Goal: Task Accomplishment & Management: Complete application form

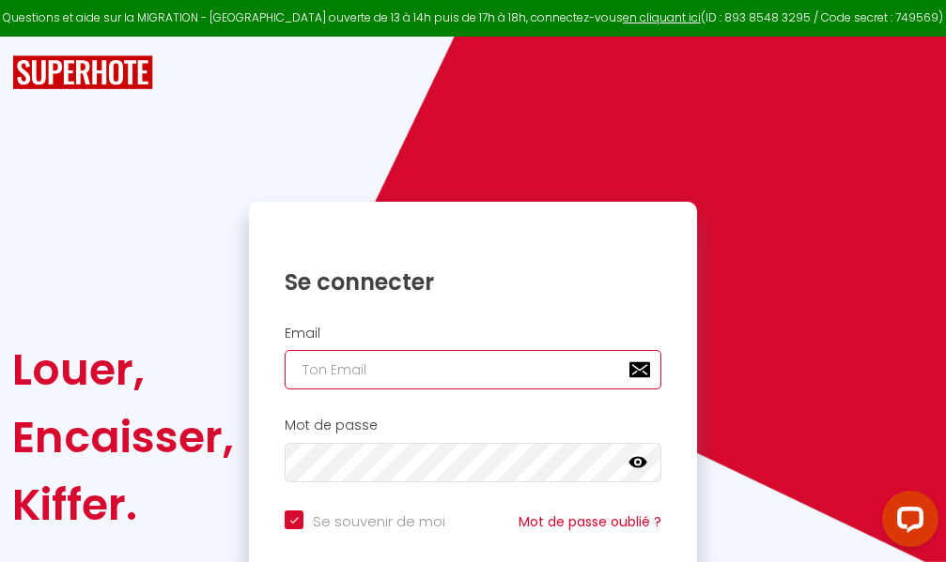
click at [469, 375] on input "email" at bounding box center [473, 369] width 377 height 39
type input "m"
checkbox input "true"
type input "ma"
checkbox input "true"
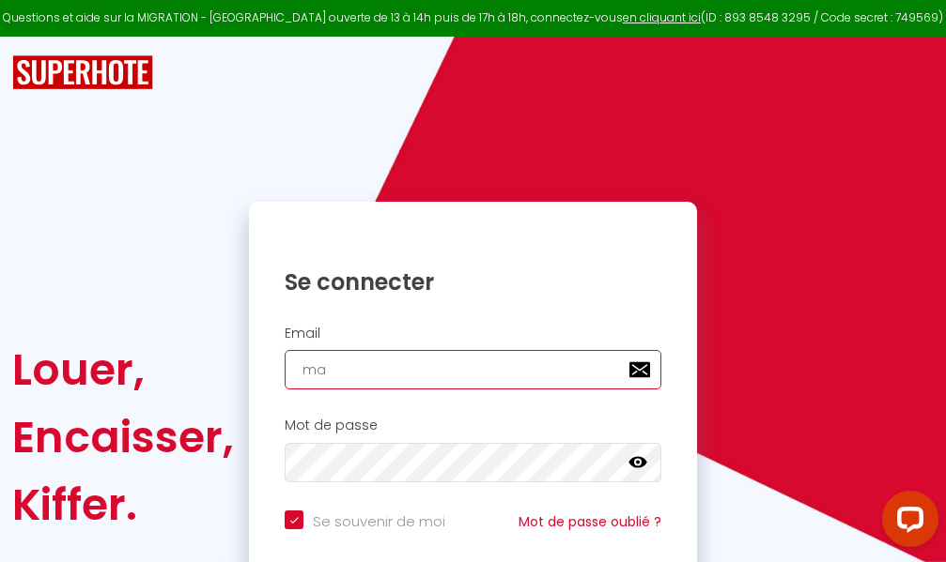
type input "mar"
checkbox input "true"
type input "marc"
checkbox input "true"
type input "marcd"
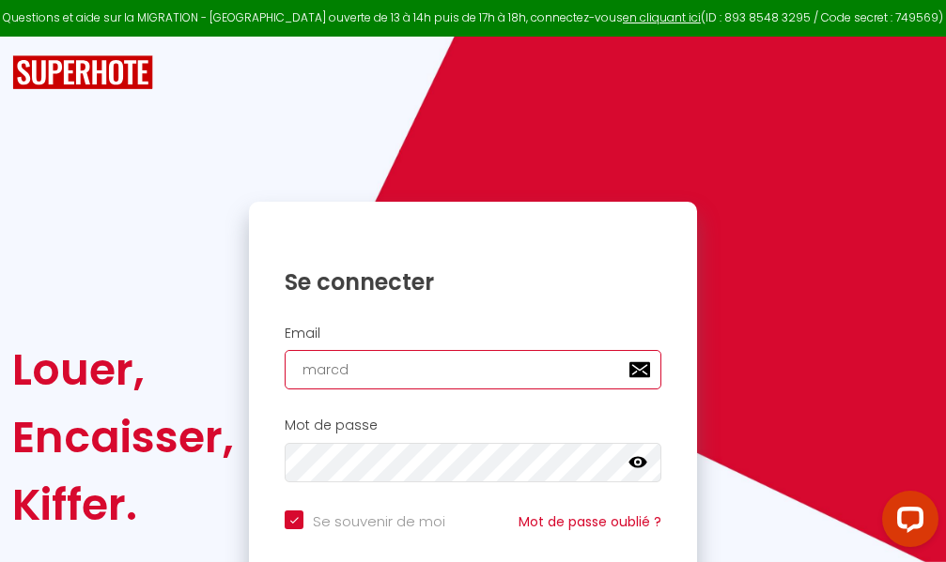
checkbox input "true"
type input "marcdp"
checkbox input "true"
type input "marcdpo"
checkbox input "true"
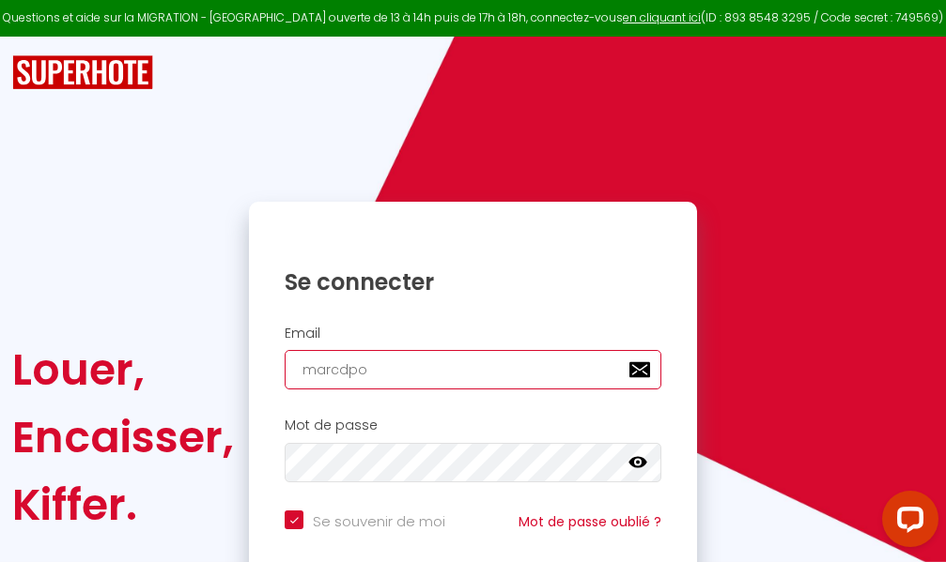
type input "marcdpoz"
checkbox input "true"
type input "marcdpoz."
checkbox input "true"
type input "marcdpoz.l"
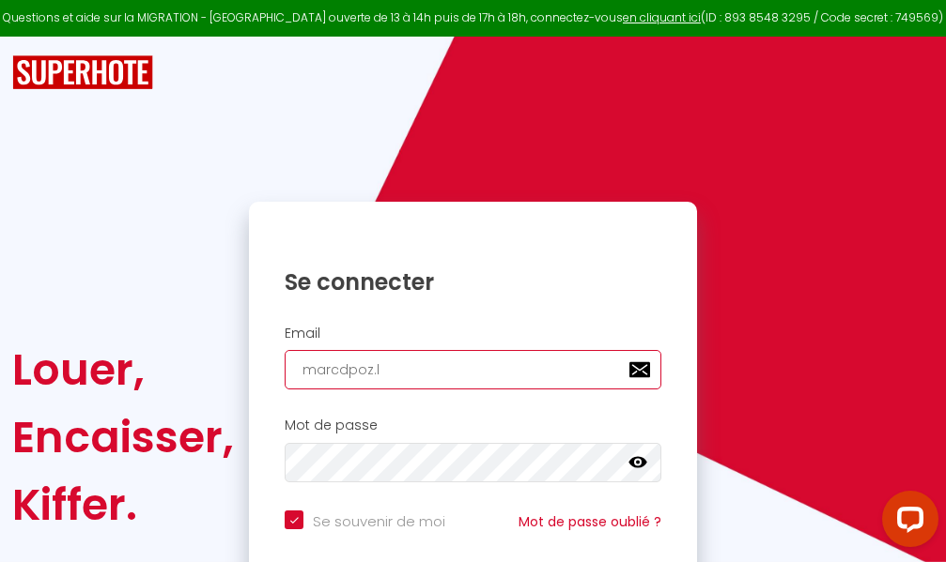
checkbox input "true"
type input "marcdpoz.lo"
checkbox input "true"
type input "marcdpoz.loc"
checkbox input "true"
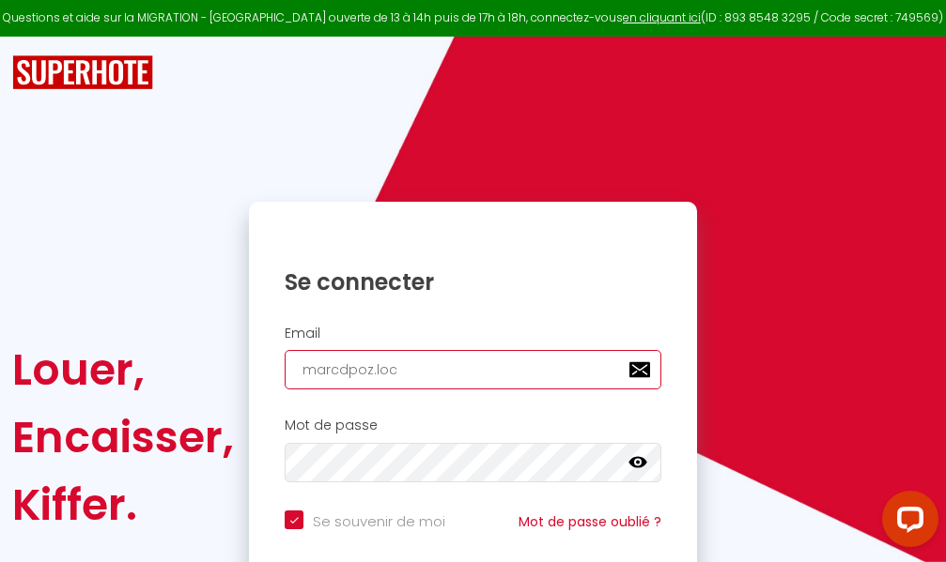
type input "marcdpoz.loca"
checkbox input "true"
type input "marcdpoz.locat"
checkbox input "true"
type input "marcdpoz.locati"
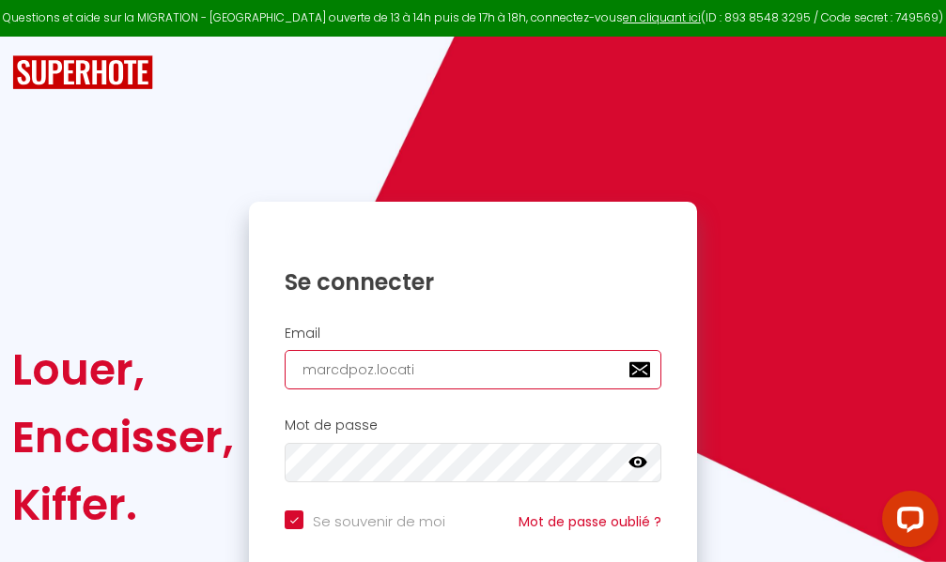
checkbox input "true"
type input "marcdpoz.locatio"
checkbox input "true"
type input "marcdpoz.location"
checkbox input "true"
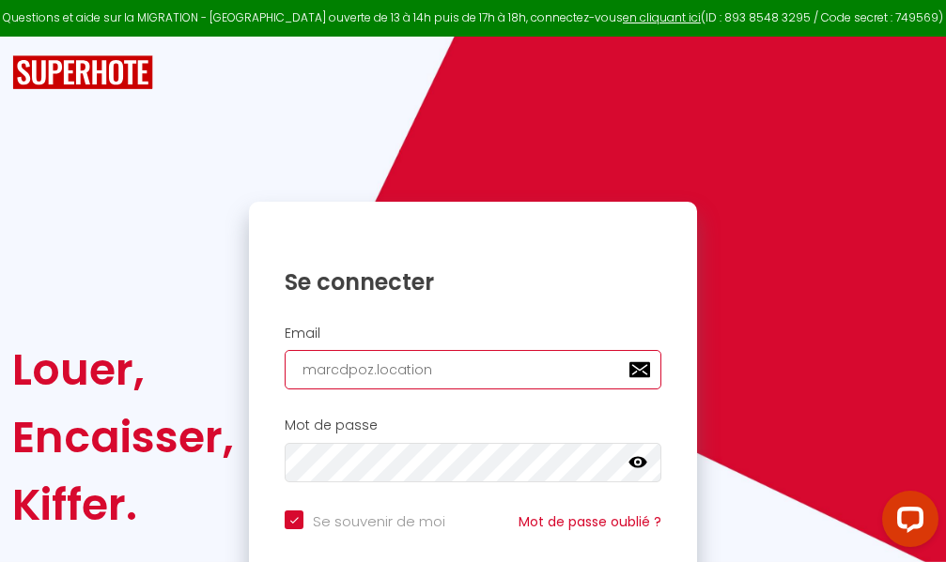
type input "marcdpoz.location@"
checkbox input "true"
type input "marcdpoz.location@g"
checkbox input "true"
type input "marcdpoz.location@gm"
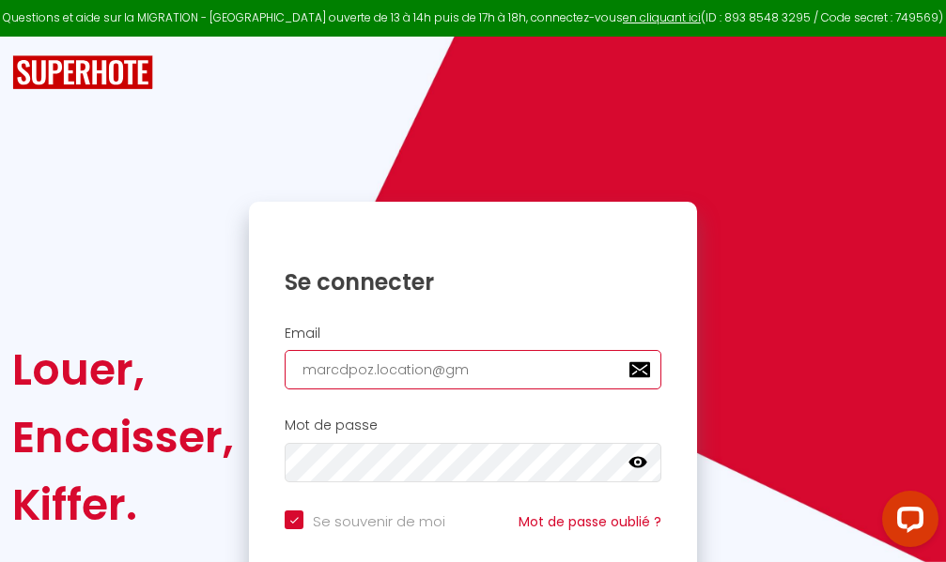
checkbox input "true"
type input "marcdpoz.location@gma"
checkbox input "true"
type input "marcdpoz.location@gmai"
checkbox input "true"
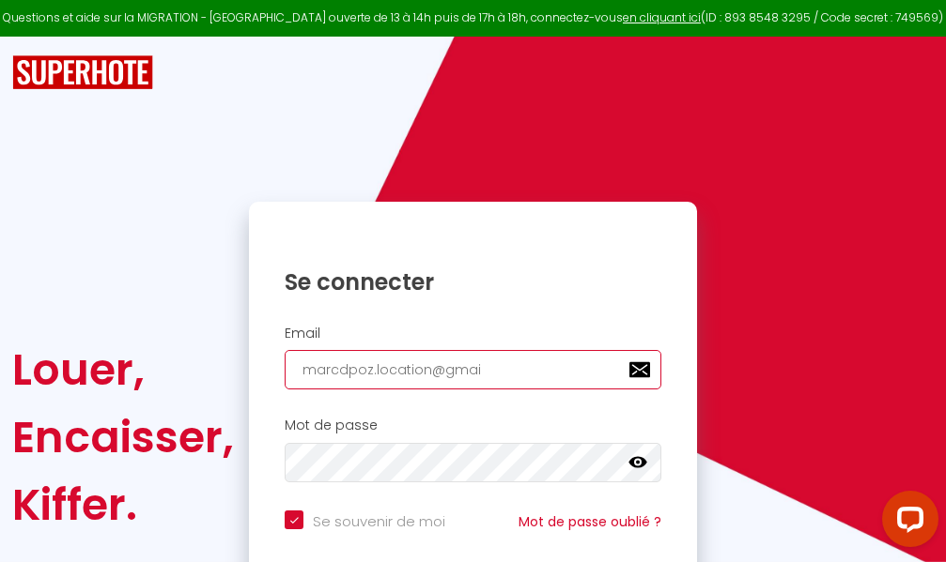
type input "[EMAIL_ADDRESS]"
checkbox input "true"
type input "[EMAIL_ADDRESS]."
checkbox input "true"
type input "marcdpoz.location@gmail.c"
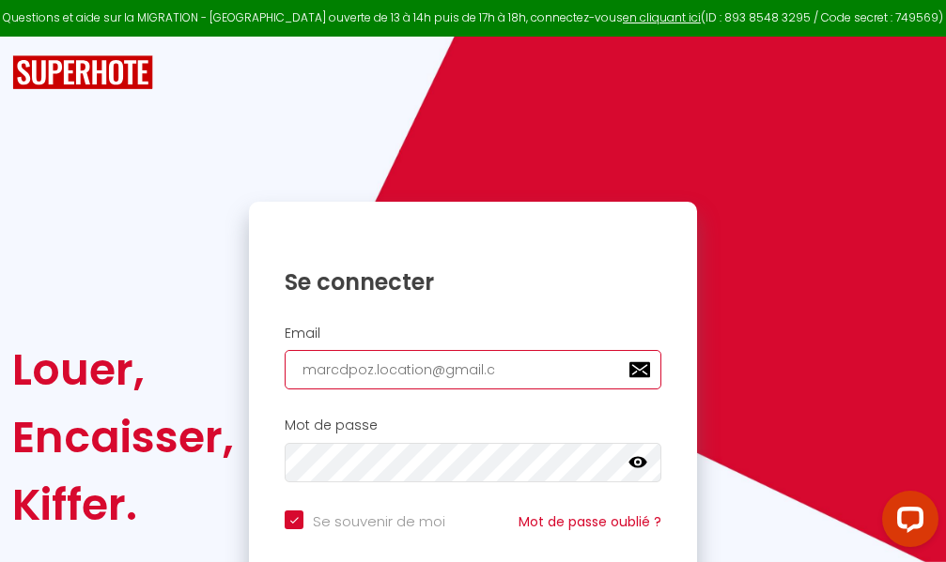
checkbox input "true"
type input "[EMAIL_ADDRESS][DOMAIN_NAME]"
checkbox input "true"
type input "[EMAIL_ADDRESS][DOMAIN_NAME]"
checkbox input "true"
